Goal: Transaction & Acquisition: Purchase product/service

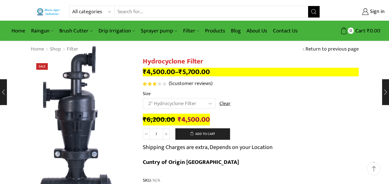
select select "2" Hydrocyclone Filter"
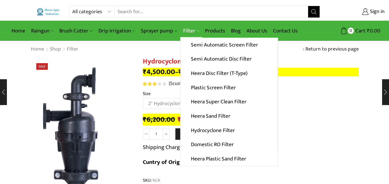
click at [189, 29] on link "Filter" at bounding box center [191, 31] width 22 height 14
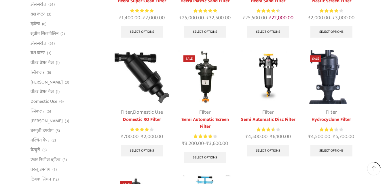
scroll to position [144, 0]
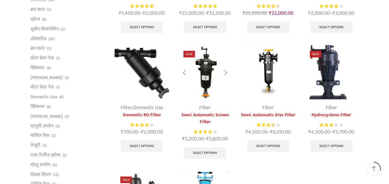
click at [200, 69] on img at bounding box center [205, 72] width 54 height 54
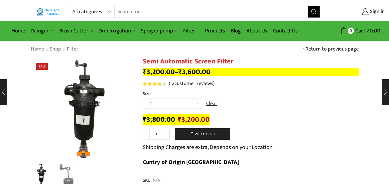
click at [159, 99] on select "Choose an option 2" 2.5" 3"" at bounding box center [172, 103] width 59 height 11
click at [143, 98] on select "Choose an option 2" 2.5" 3"" at bounding box center [172, 103] width 59 height 11
select select "2.5""
